Goal: Navigation & Orientation: Find specific page/section

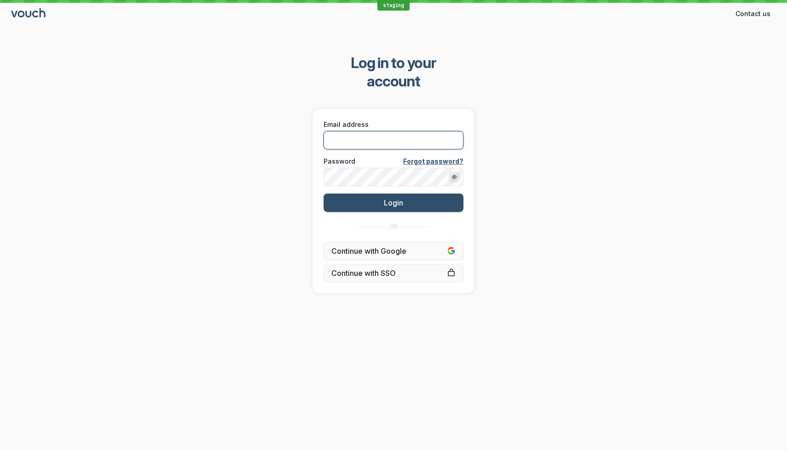
click at [397, 131] on input "Email address" at bounding box center [393, 140] width 140 height 18
type input "[EMAIL_ADDRESS][DOMAIN_NAME]"
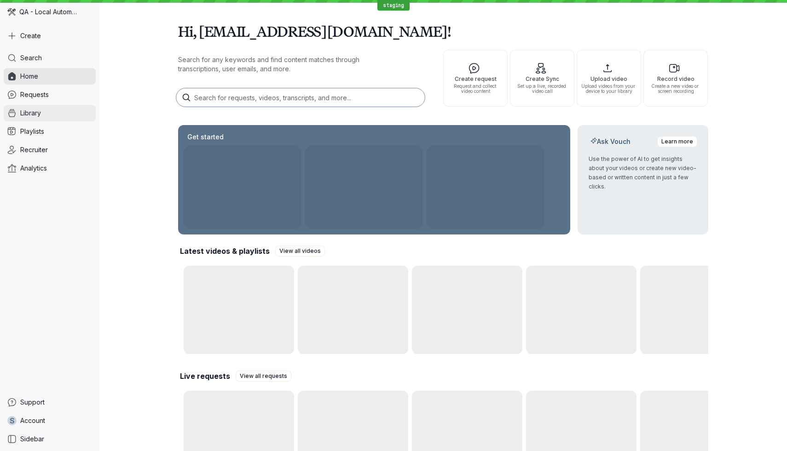
click at [57, 110] on link "Library" at bounding box center [50, 113] width 92 height 17
